Goal: Transaction & Acquisition: Purchase product/service

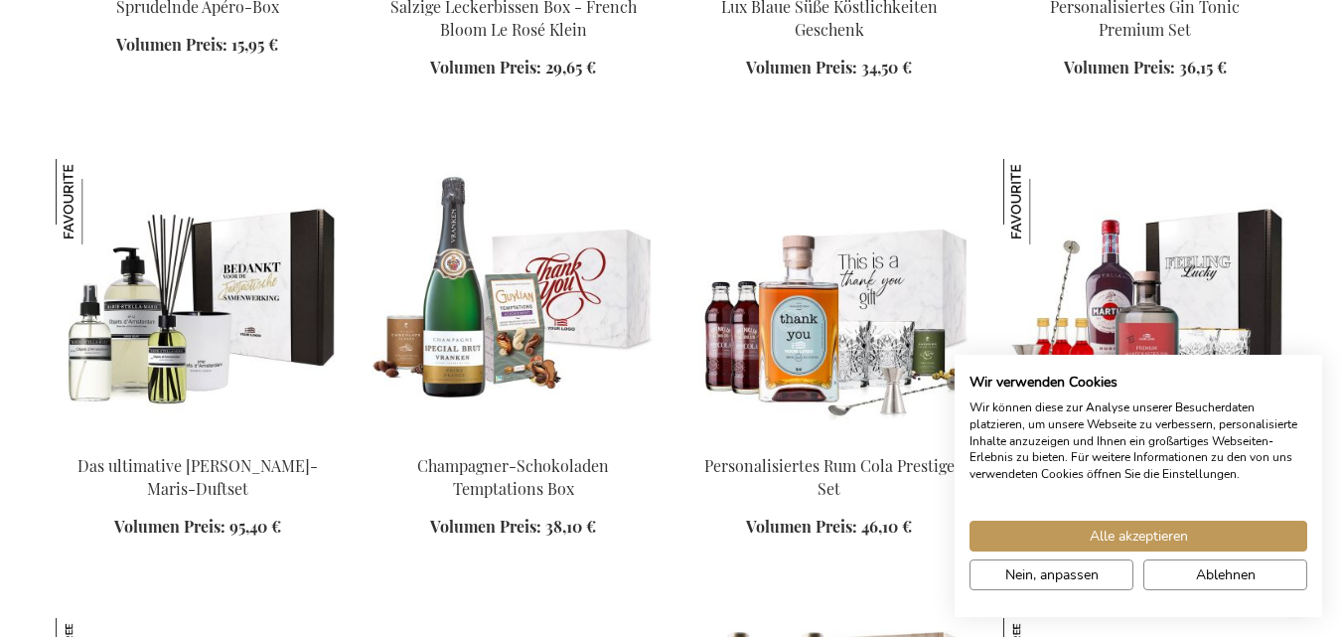
scroll to position [2246, 0]
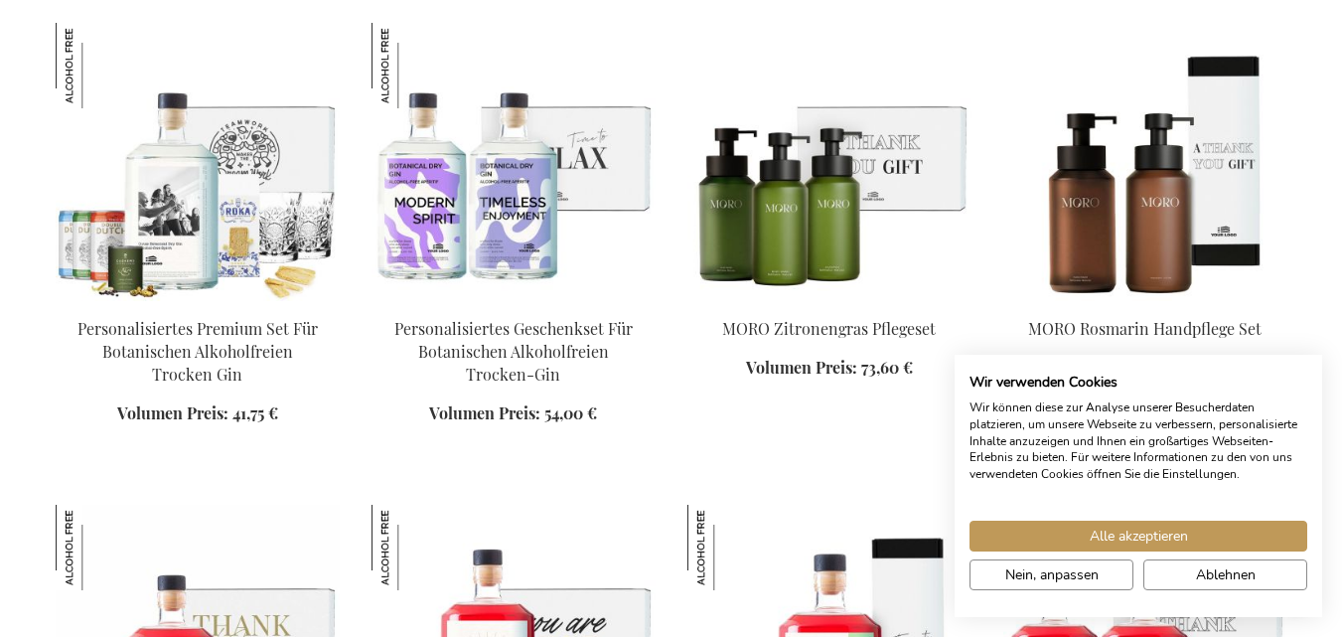
scroll to position [3804, 0]
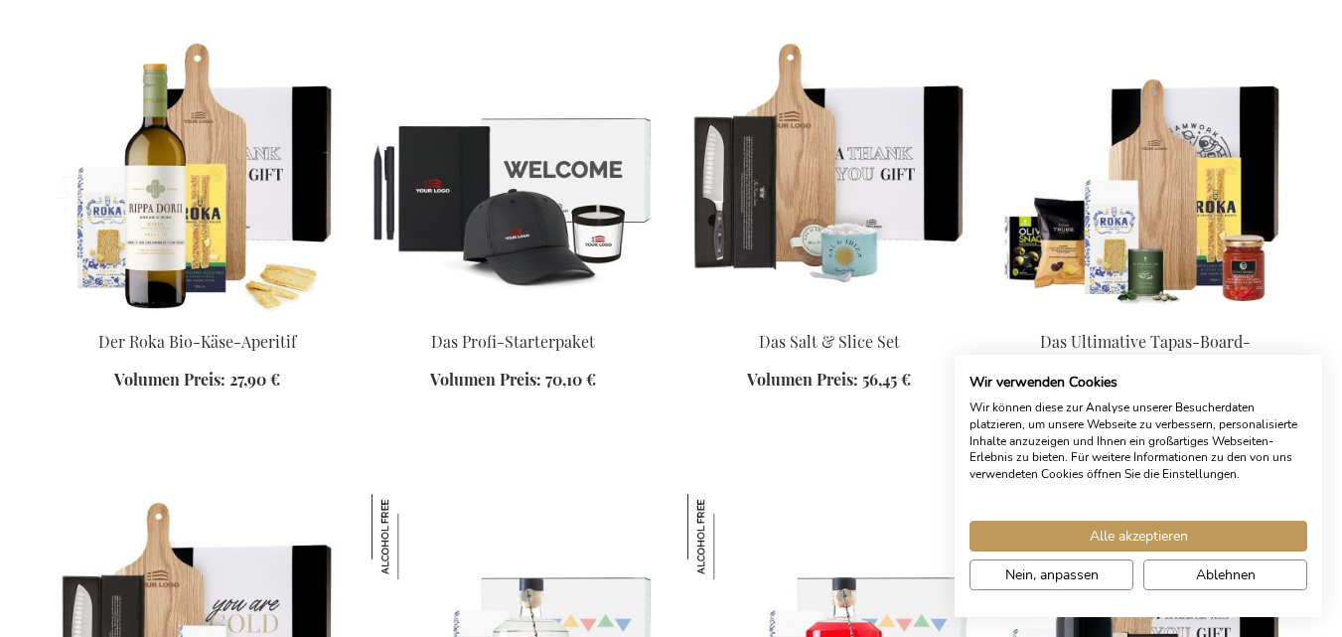
scroll to position [4372, 0]
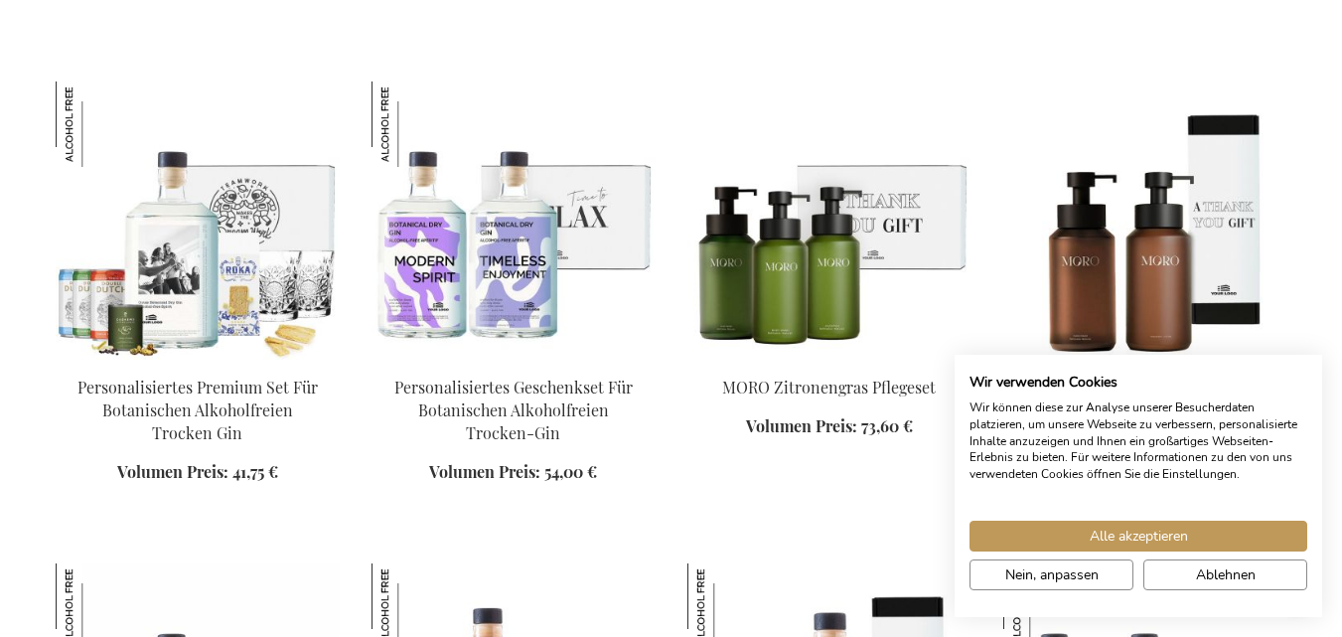
scroll to position [3671, 0]
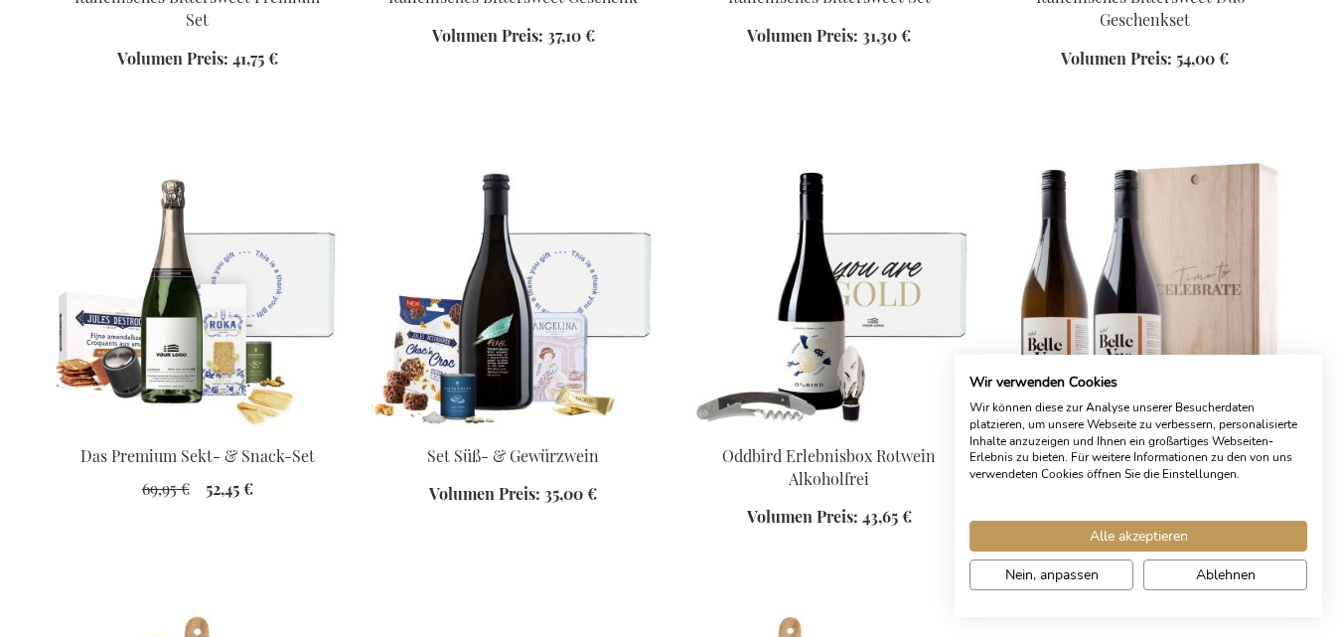
scroll to position [3585, 0]
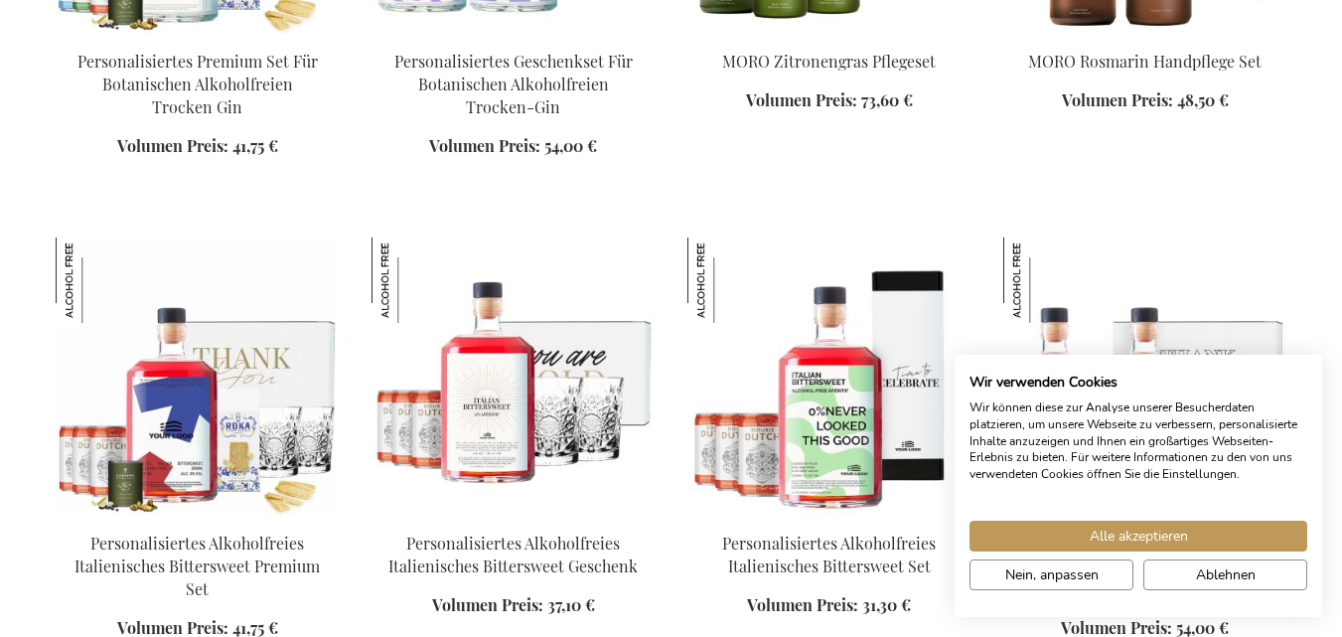
scroll to position [4080, 0]
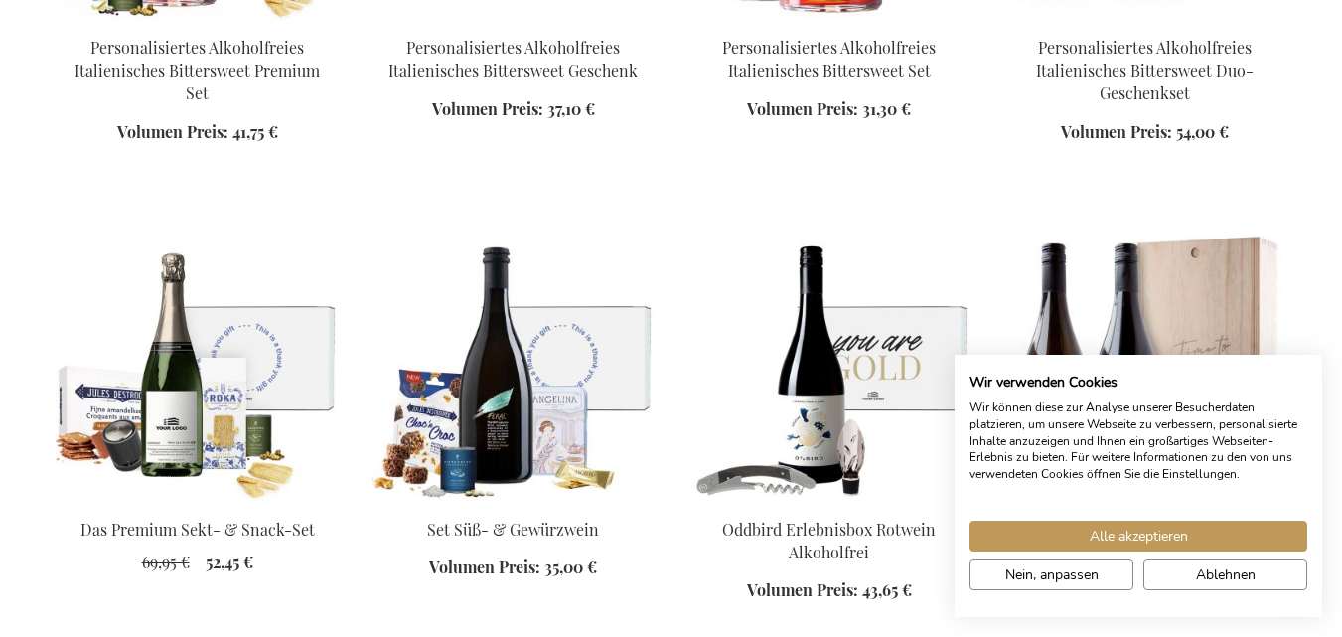
scroll to position [3537, 0]
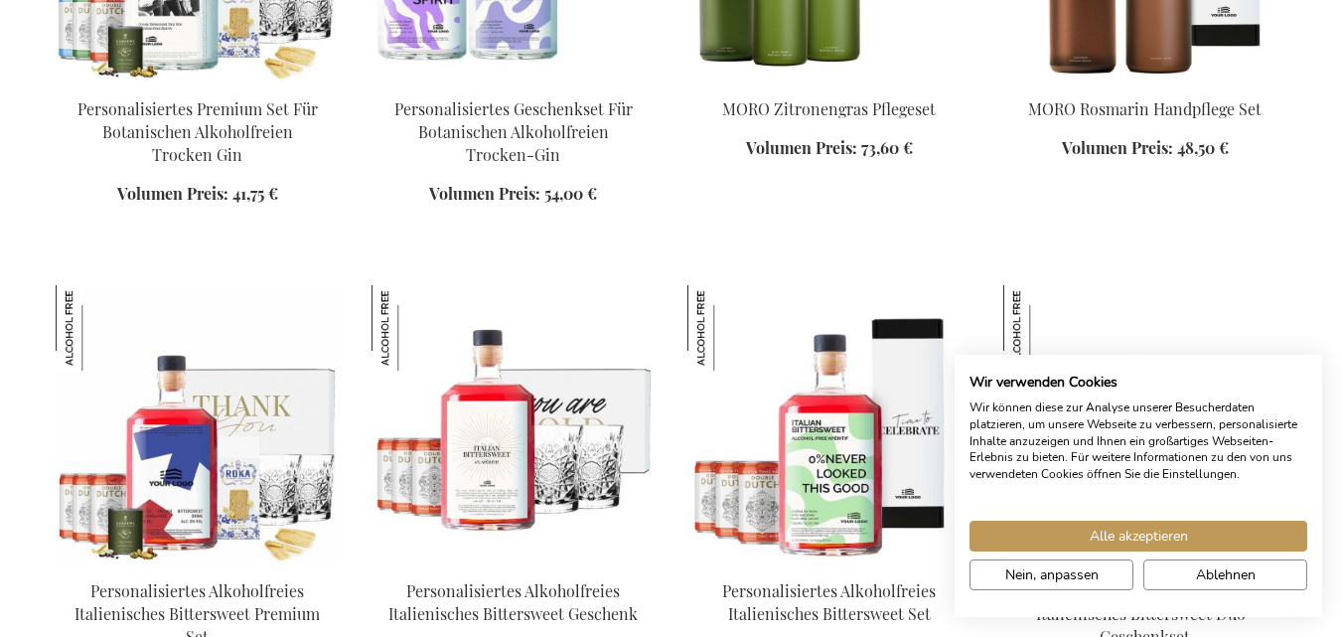
scroll to position [3896, 0]
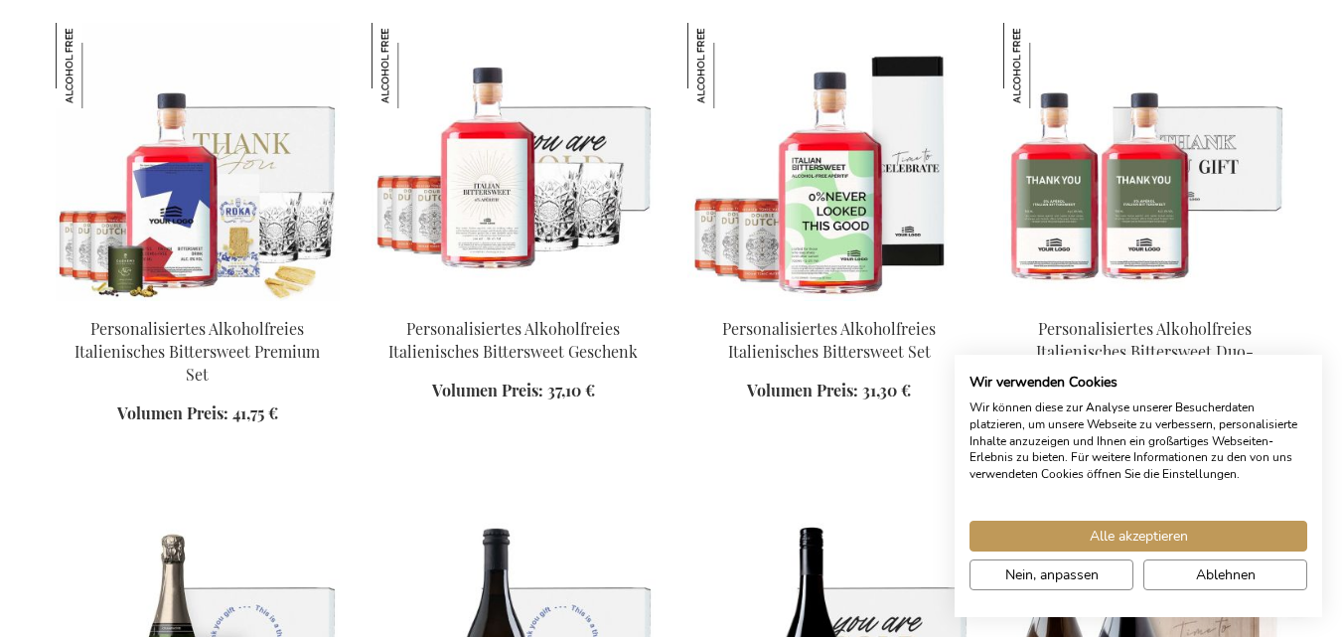
scroll to position [4088, 0]
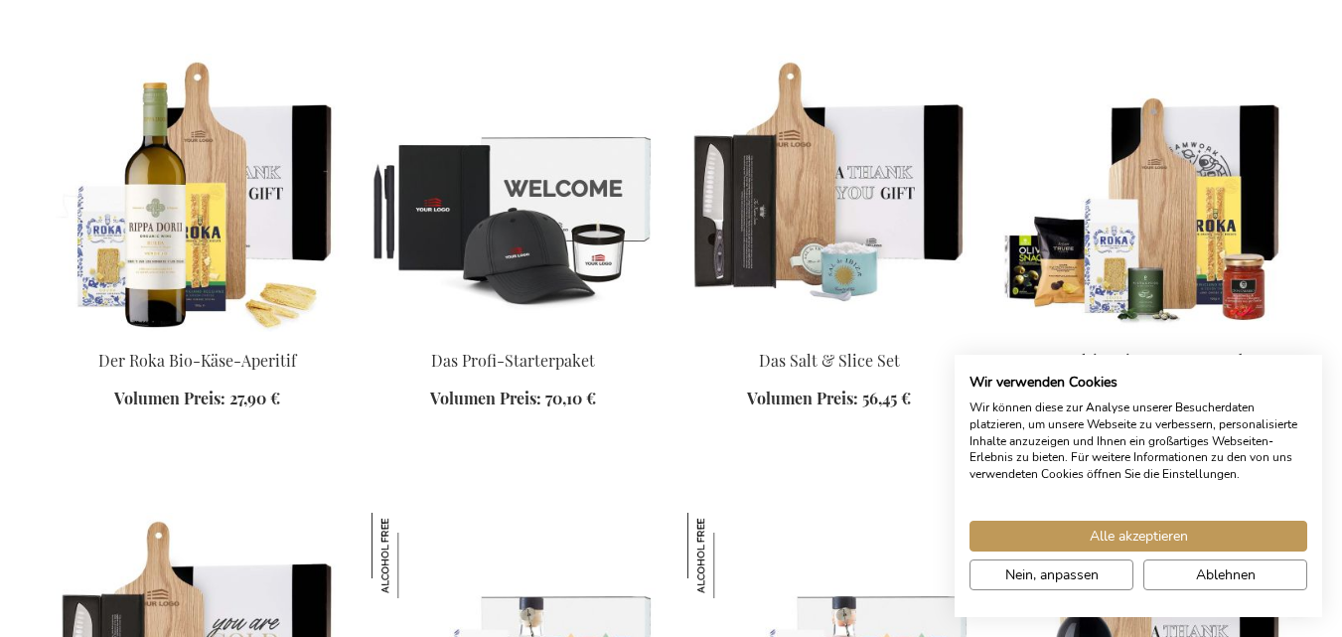
scroll to position [5081, 0]
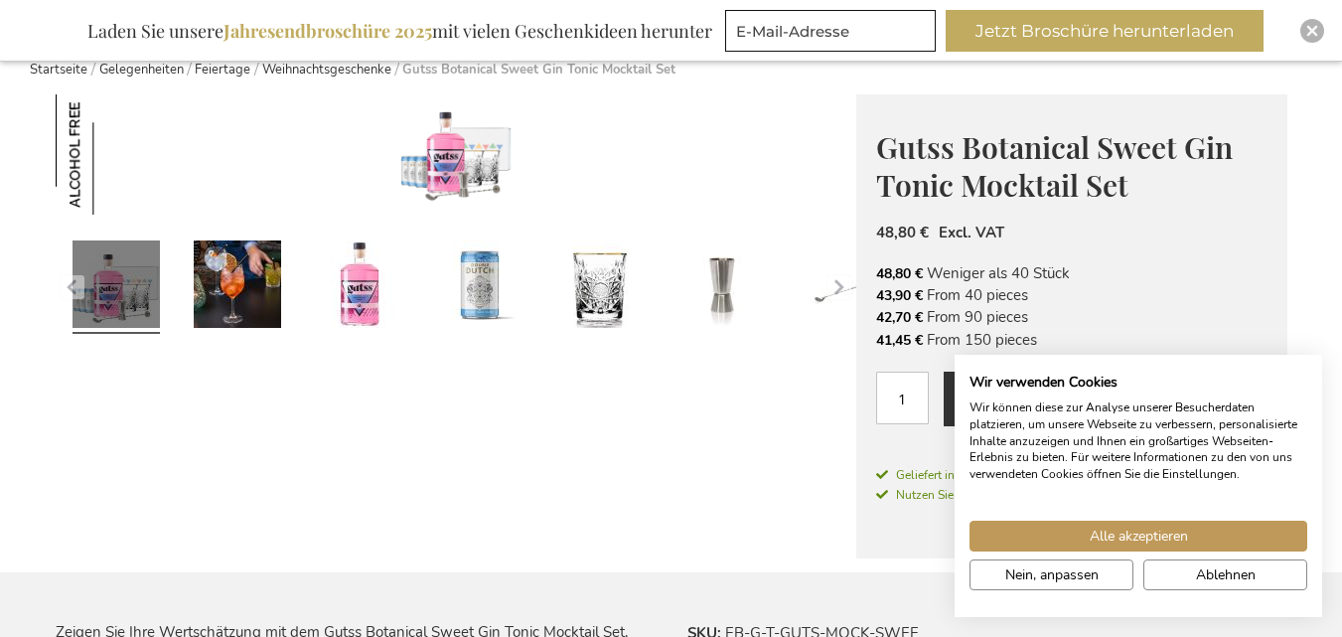
scroll to position [75, 0]
